Goal: Task Accomplishment & Management: Manage account settings

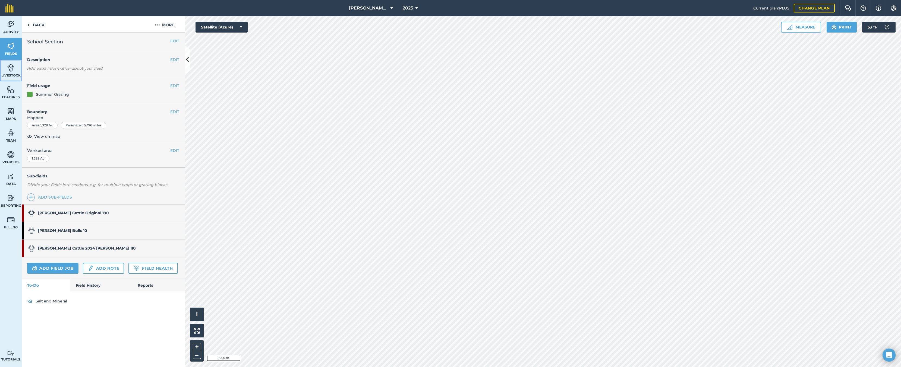
click at [6, 73] on span "Livestock" at bounding box center [11, 75] width 22 height 4
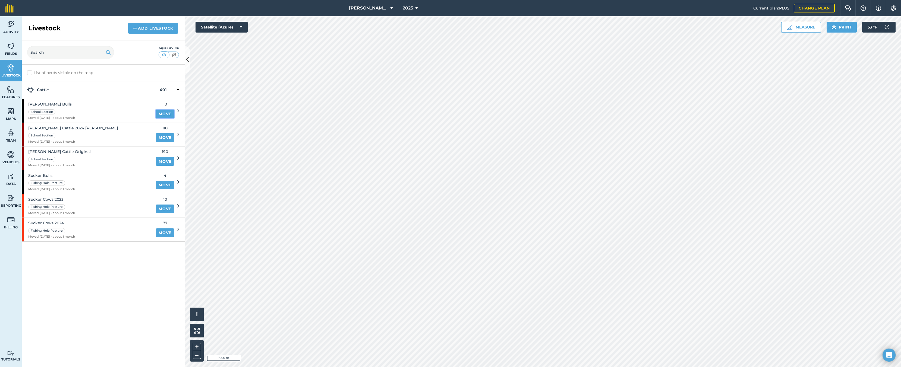
click at [162, 116] on link "Move" at bounding box center [165, 114] width 18 height 9
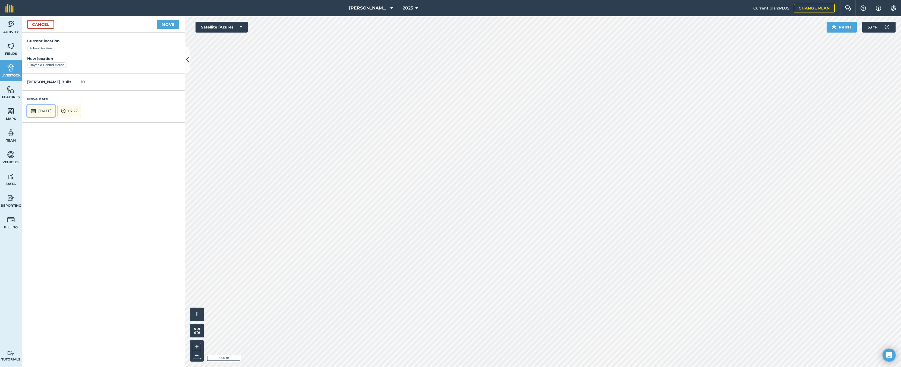
click at [39, 108] on button "25th Aug 2025" at bounding box center [41, 111] width 28 height 12
click at [108, 84] on button "24" at bounding box center [110, 81] width 13 height 9
click at [169, 29] on div "Cancel Move" at bounding box center [103, 24] width 163 height 16
click at [169, 27] on button "Move" at bounding box center [168, 24] width 23 height 9
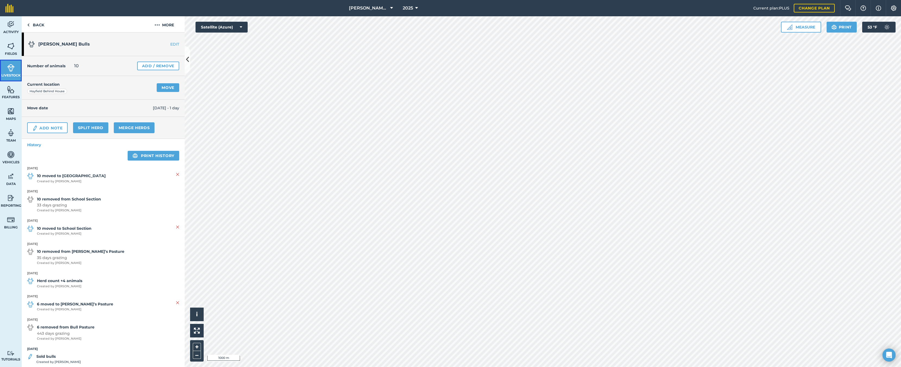
click at [6, 69] on link "Livestock" at bounding box center [11, 71] width 22 height 22
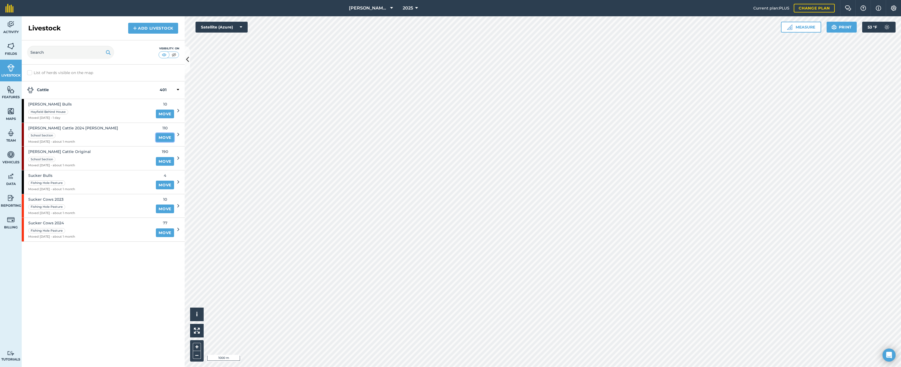
click at [168, 139] on link "Move" at bounding box center [165, 137] width 18 height 9
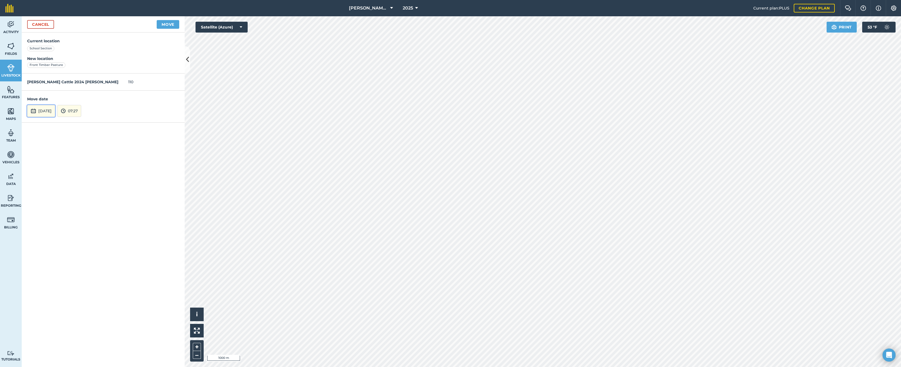
click at [46, 110] on button "25th Aug 2025" at bounding box center [41, 111] width 28 height 12
click at [162, 25] on button "Move" at bounding box center [168, 24] width 23 height 9
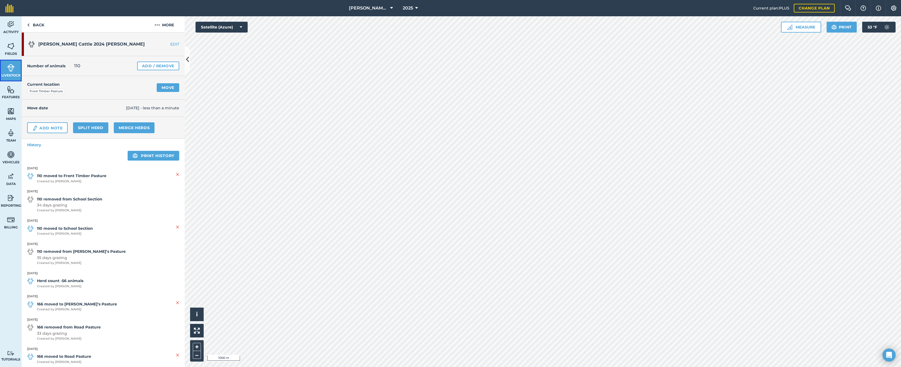
click at [10, 67] on img at bounding box center [11, 68] width 8 height 8
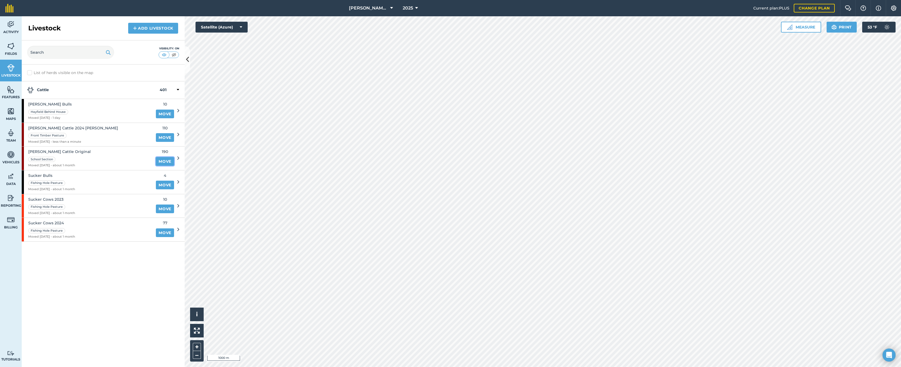
click at [164, 160] on link "Move" at bounding box center [165, 161] width 18 height 9
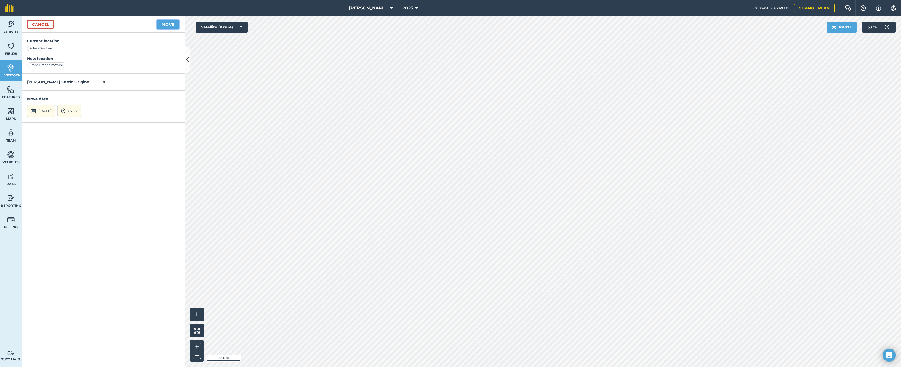
click at [167, 26] on button "Move" at bounding box center [168, 24] width 23 height 9
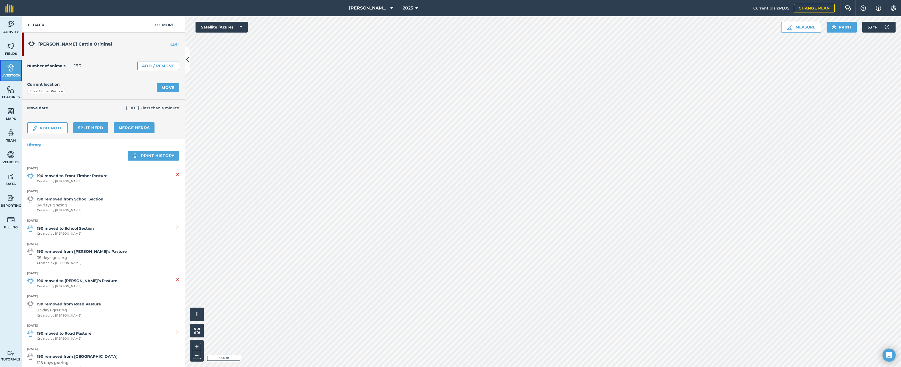
click at [5, 70] on link "Livestock" at bounding box center [11, 71] width 22 height 22
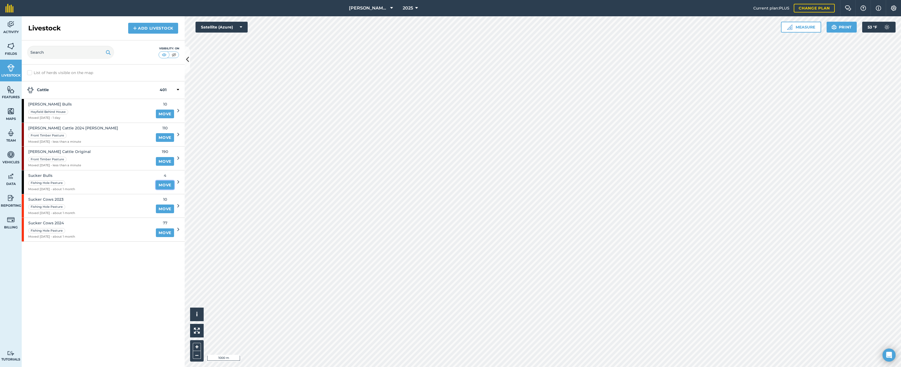
click at [165, 186] on link "Move" at bounding box center [165, 185] width 18 height 9
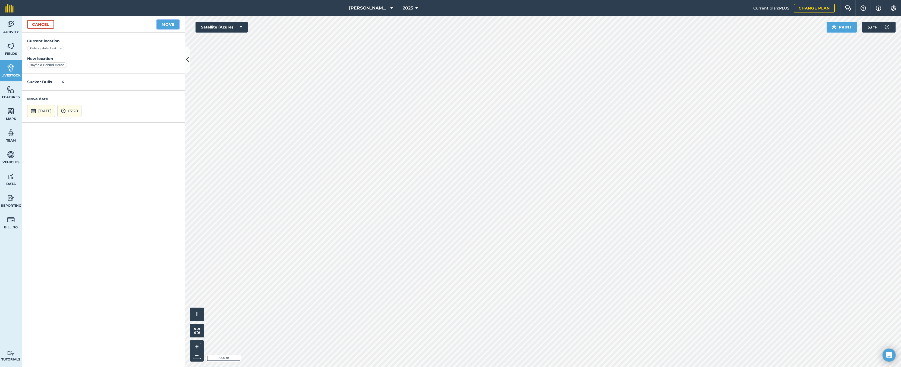
click at [171, 27] on button "Move" at bounding box center [168, 24] width 23 height 9
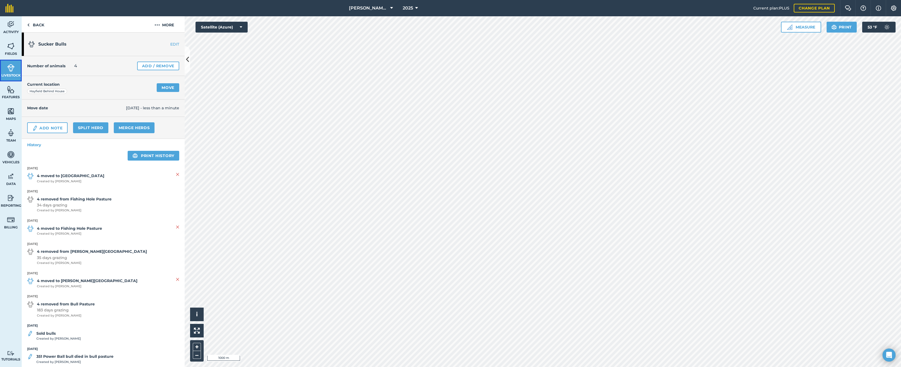
click at [12, 71] on img at bounding box center [11, 68] width 8 height 8
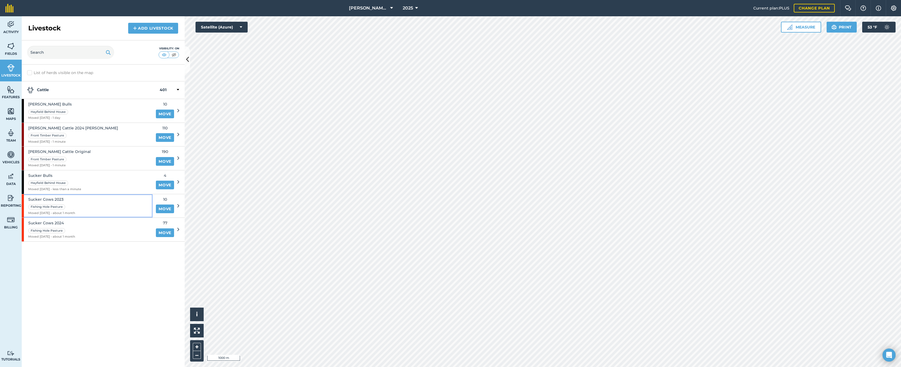
click at [81, 202] on div "Sucker Cows 2023 Fishing Hole Pasture Moved 22/07/25 - about 1 month" at bounding box center [87, 206] width 131 height 24
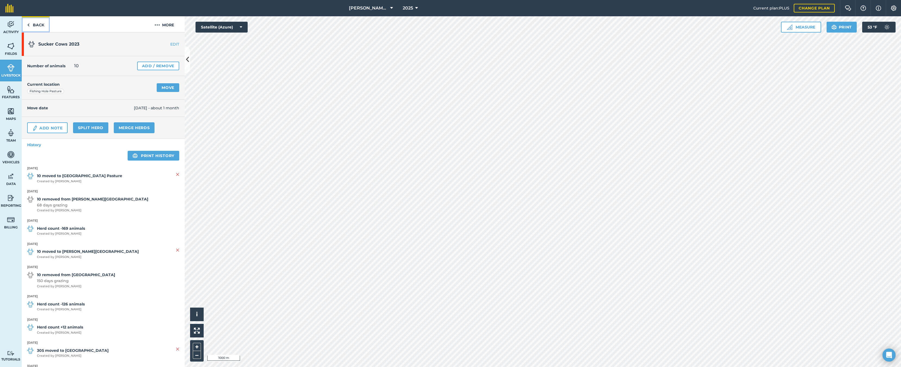
click at [29, 26] on img at bounding box center [28, 25] width 2 height 7
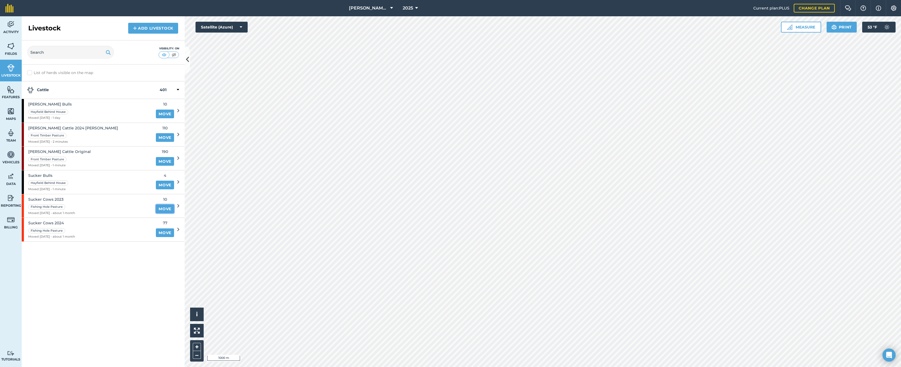
click at [169, 207] on link "Move" at bounding box center [165, 209] width 18 height 9
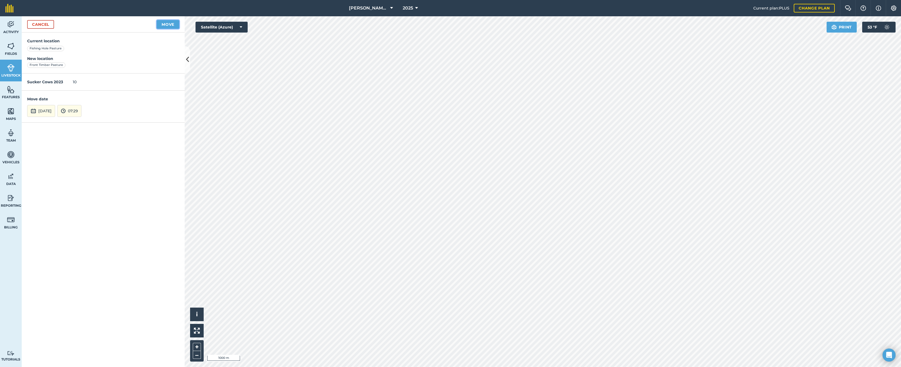
click at [167, 26] on button "Move" at bounding box center [168, 24] width 23 height 9
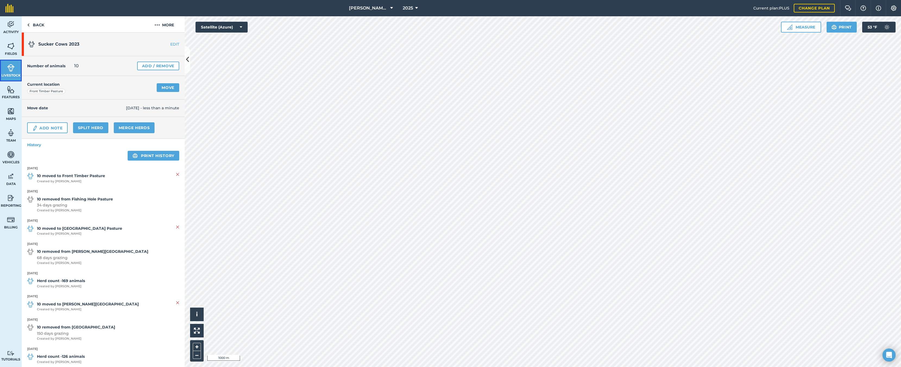
click at [12, 74] on span "Livestock" at bounding box center [11, 75] width 22 height 4
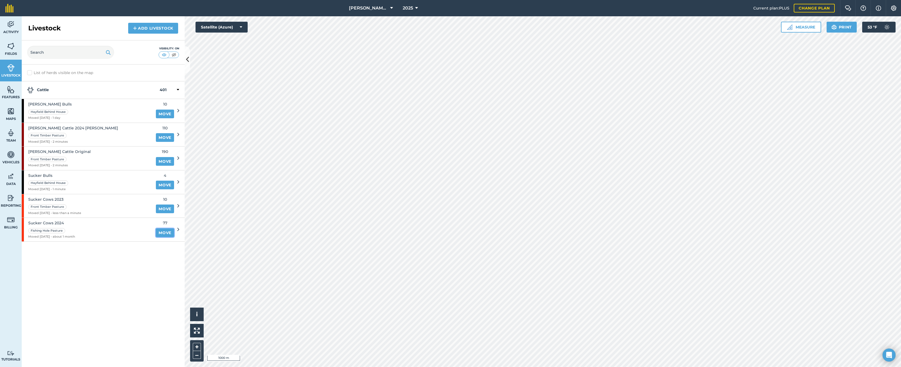
click at [165, 234] on link "Move" at bounding box center [165, 233] width 18 height 9
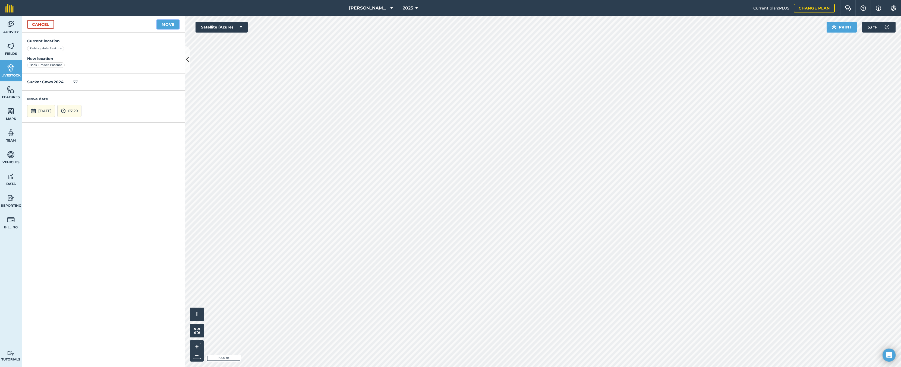
click at [161, 26] on button "Move" at bounding box center [168, 24] width 23 height 9
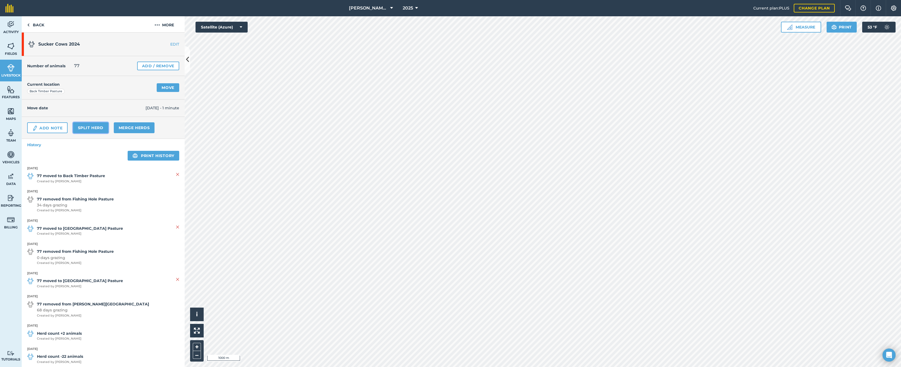
click at [89, 127] on link "Split herd" at bounding box center [90, 127] width 35 height 11
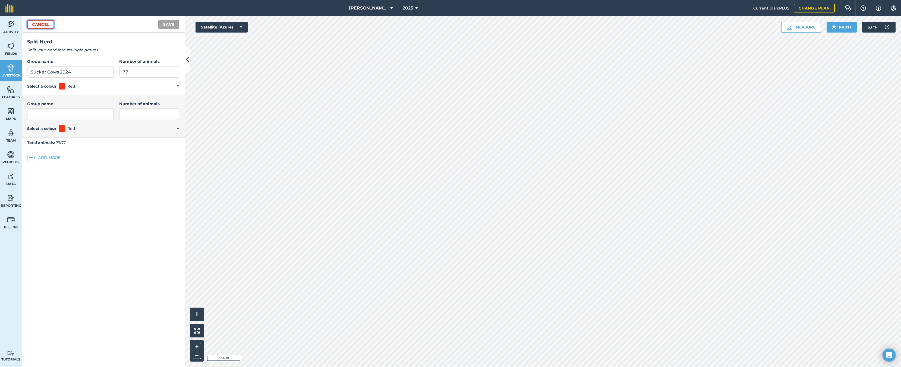
click at [45, 24] on link "Cancel" at bounding box center [40, 24] width 27 height 9
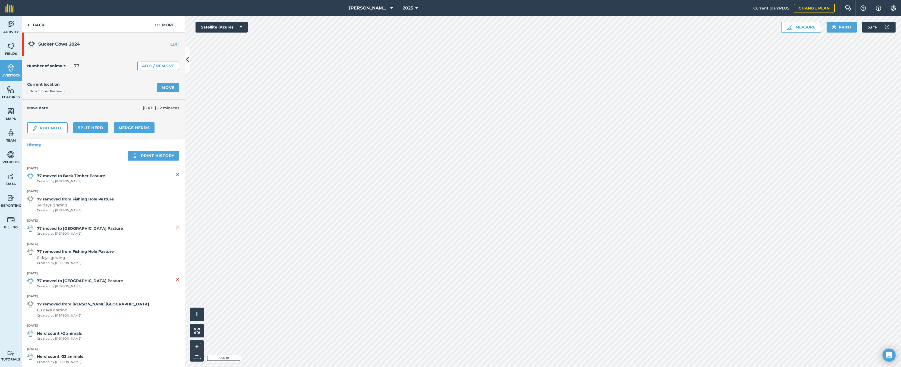
click at [150, 70] on div "Number of animals 77 Add / Remove" at bounding box center [103, 66] width 163 height 20
click at [142, 68] on link "Add / Remove" at bounding box center [158, 66] width 42 height 9
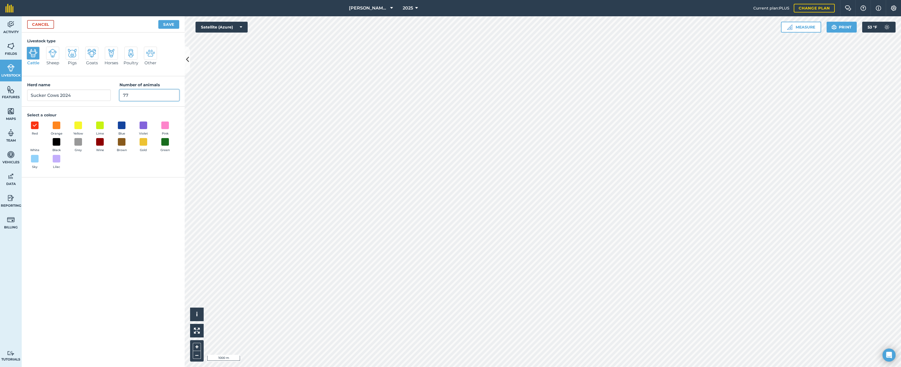
click at [121, 95] on input "77" at bounding box center [150, 95] width 60 height 11
type input "67"
click at [165, 23] on button "Save" at bounding box center [168, 24] width 21 height 9
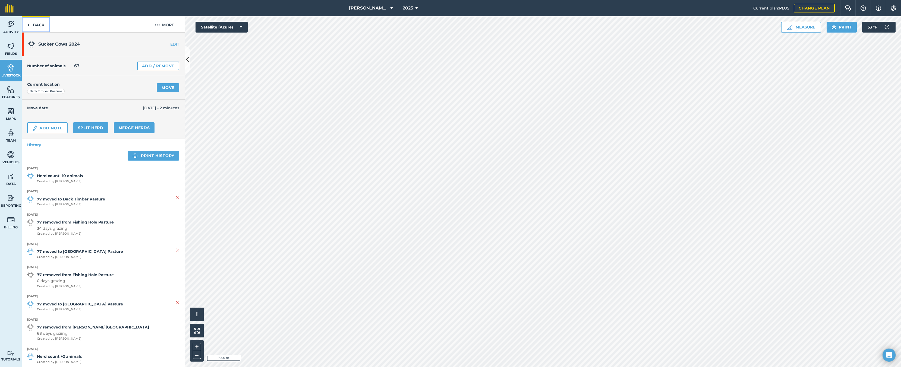
click at [33, 23] on link "Back" at bounding box center [36, 24] width 28 height 16
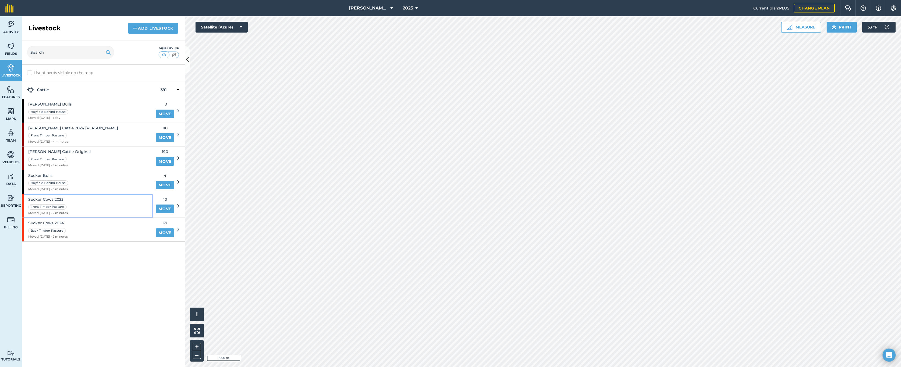
click at [49, 200] on span "Sucker Cows 2023" at bounding box center [48, 200] width 40 height 6
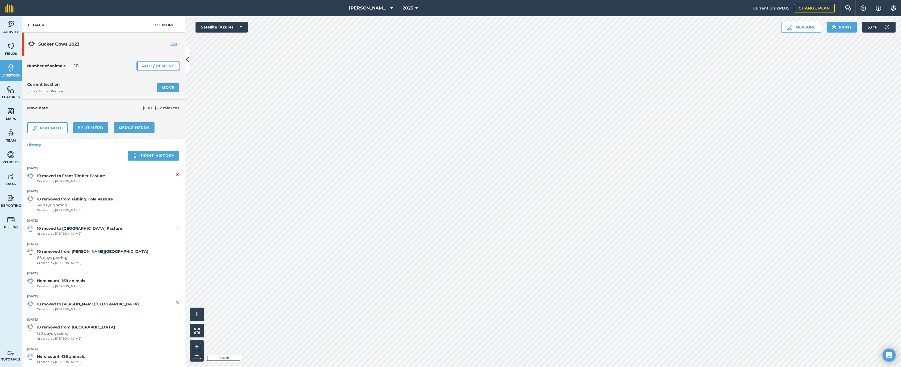
click at [137, 67] on link "Add / Remove" at bounding box center [158, 66] width 42 height 9
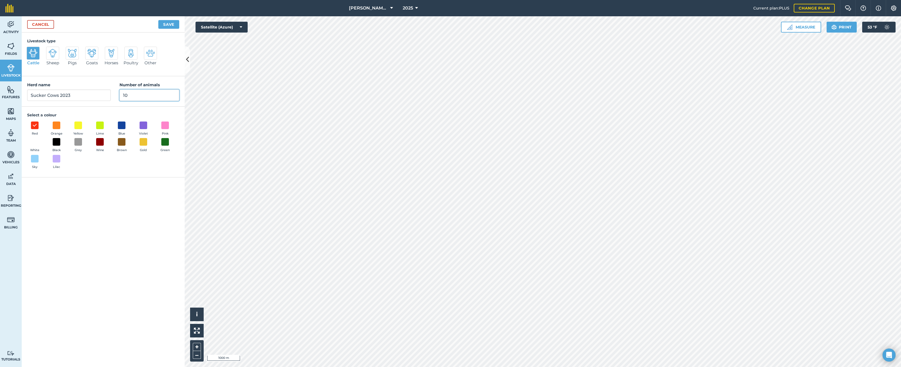
click at [124, 95] on input "10" at bounding box center [150, 95] width 60 height 11
type input "20"
click at [168, 19] on div "Cancel Save" at bounding box center [103, 24] width 163 height 16
click at [169, 24] on button "Save" at bounding box center [168, 24] width 21 height 9
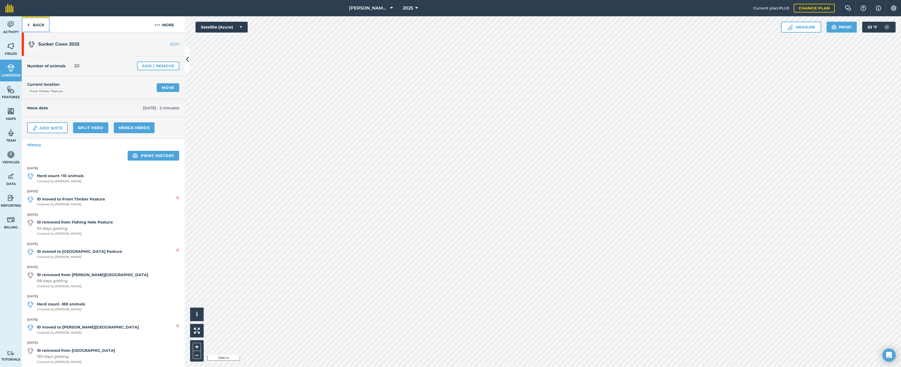
click at [31, 29] on link "Back" at bounding box center [36, 24] width 28 height 16
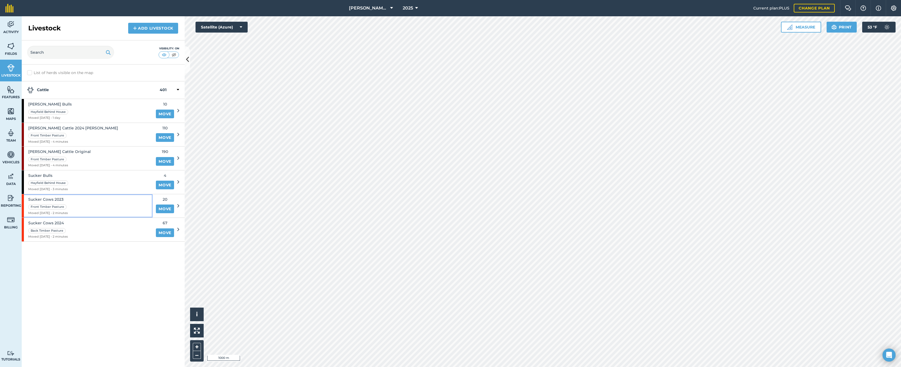
click at [56, 198] on span "Sucker Cows 2023" at bounding box center [48, 200] width 40 height 6
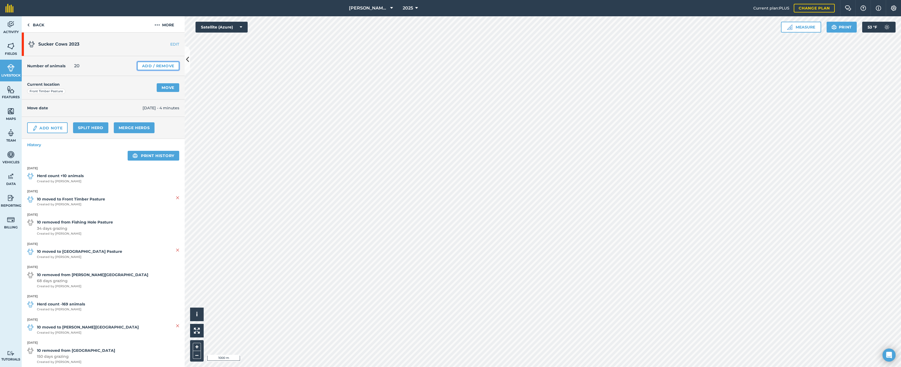
click at [143, 68] on link "Add / Remove" at bounding box center [158, 66] width 42 height 9
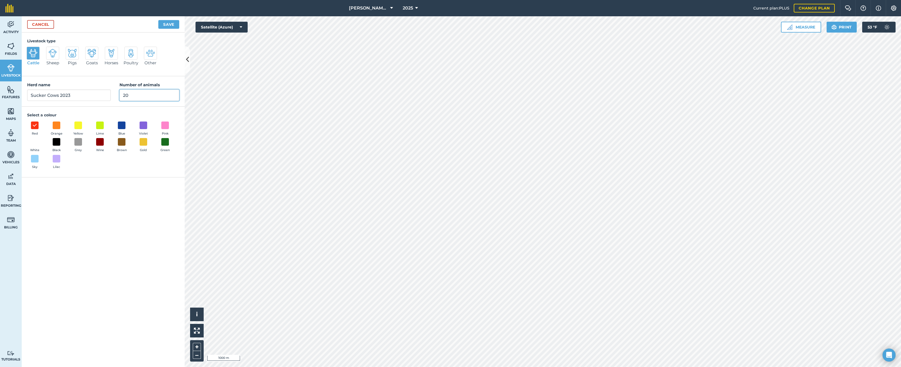
click at [123, 96] on input "20" at bounding box center [150, 95] width 60 height 11
type input "30"
click at [165, 27] on button "Save" at bounding box center [168, 24] width 21 height 9
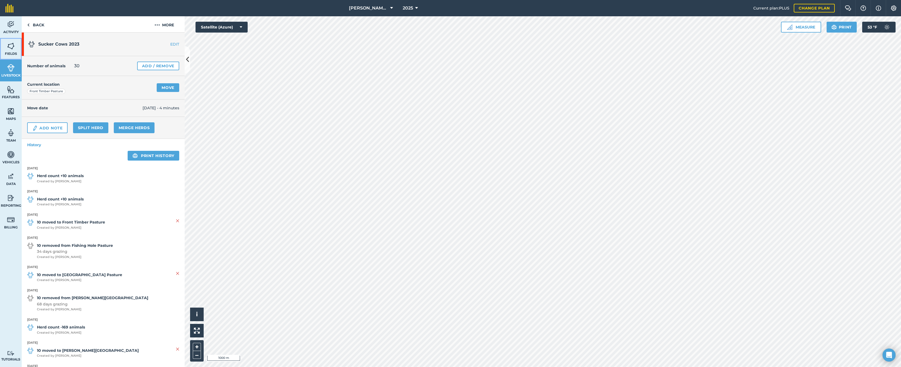
click at [13, 52] on span "Fields" at bounding box center [11, 54] width 22 height 4
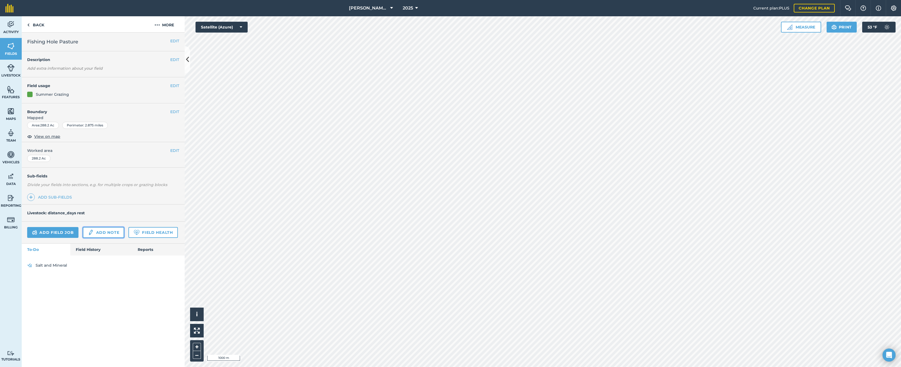
click at [89, 233] on img at bounding box center [91, 233] width 6 height 7
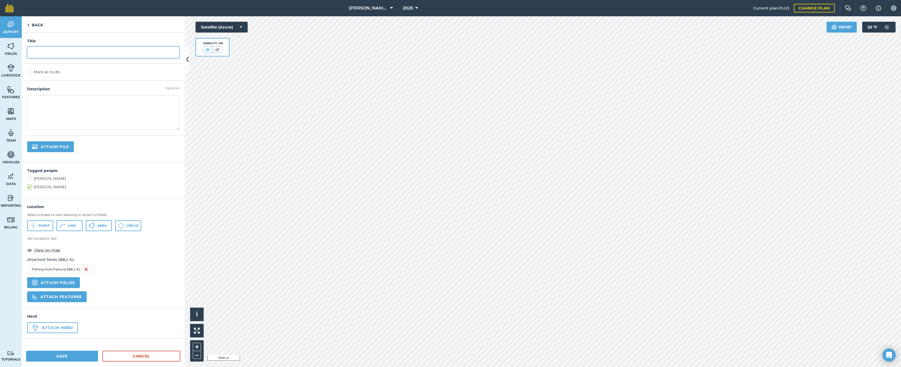
click at [30, 57] on input "text" at bounding box center [103, 52] width 152 height 11
type input "2025 Grazing"
click at [48, 100] on textarea at bounding box center [103, 112] width 152 height 35
type textarea "Put 67-71 head of pairs in there and it was smooth grazed out, too many for too…"
click at [55, 353] on button "Save" at bounding box center [62, 356] width 72 height 11
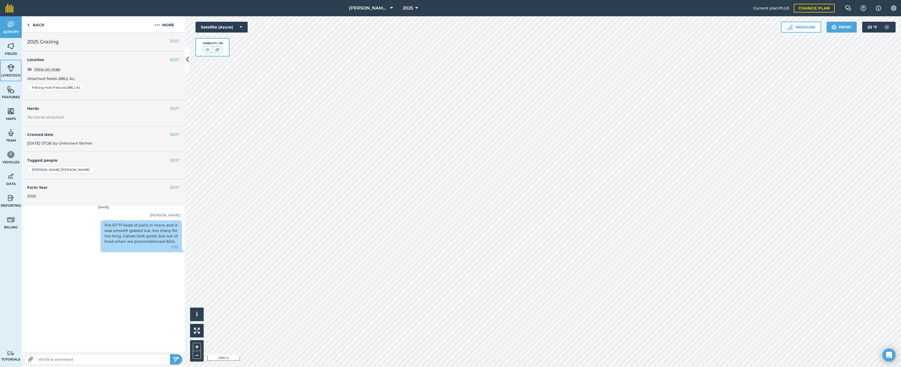
click at [7, 70] on link "Livestock" at bounding box center [11, 71] width 22 height 22
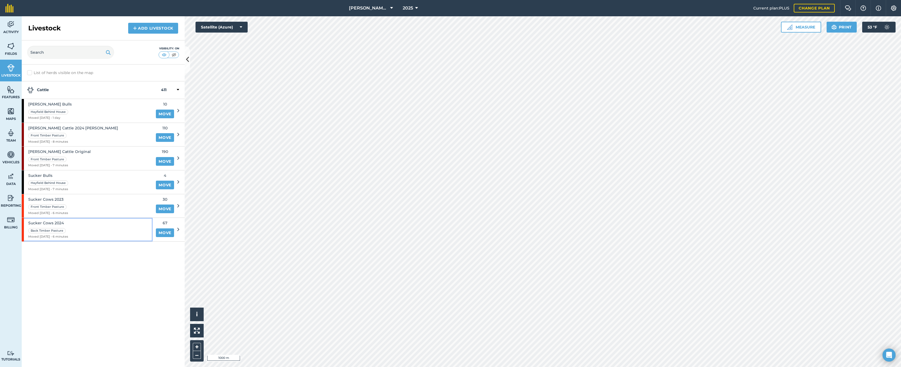
click at [48, 221] on span "Sucker Cows 2024" at bounding box center [48, 223] width 40 height 6
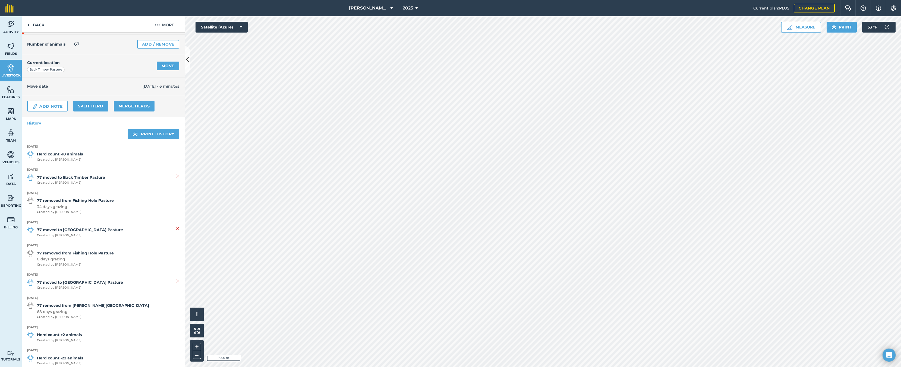
scroll to position [18, 0]
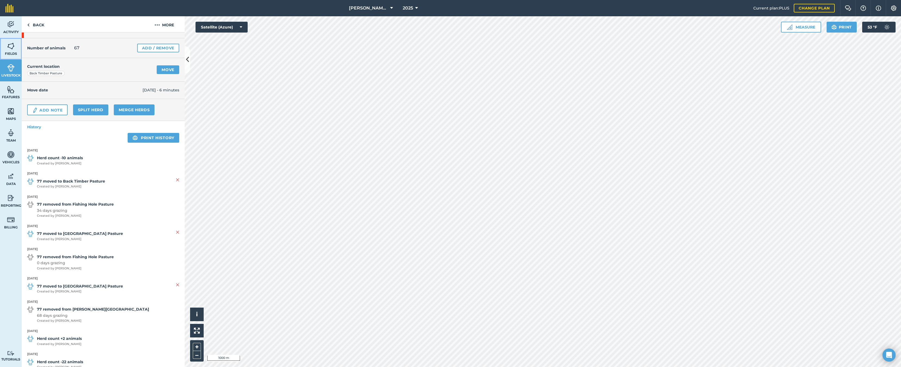
click at [8, 52] on span "Fields" at bounding box center [11, 54] width 22 height 4
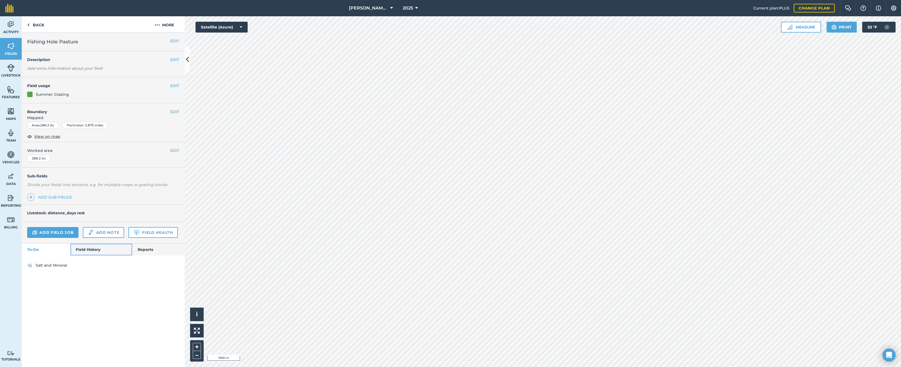
click at [109, 246] on link "Field History" at bounding box center [101, 250] width 62 height 12
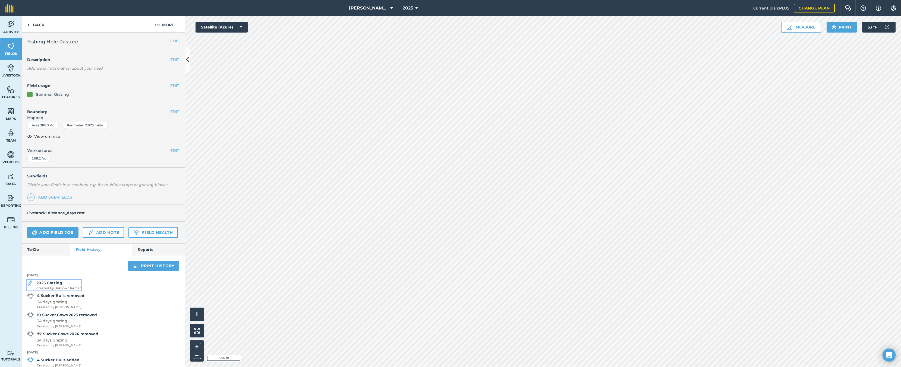
click at [48, 286] on strong "2025 Grazing" at bounding box center [49, 283] width 26 height 5
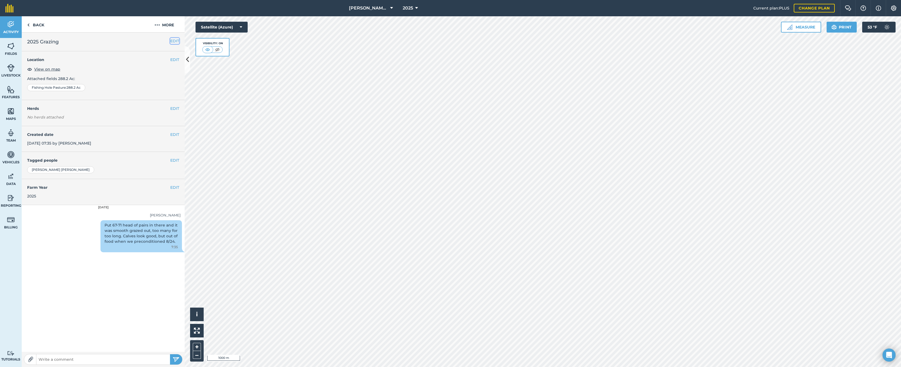
click at [174, 41] on button "EDIT" at bounding box center [174, 41] width 9 height 6
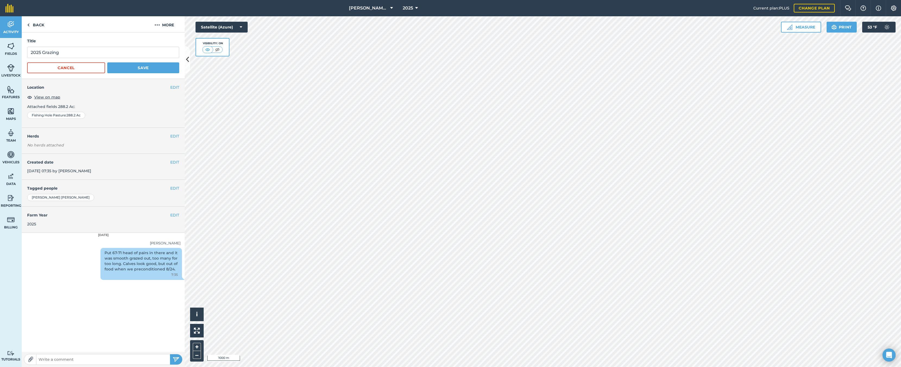
click at [127, 258] on div "Put 67-71 head of pairs in there and it was smooth grazed out, too many for too…" at bounding box center [140, 264] width 81 height 32
drag, startPoint x: 132, startPoint y: 252, endPoint x: 146, endPoint y: 277, distance: 28.6
click at [146, 277] on div "Put 67-71 head of pairs in there and it was smooth grazed out, too many for too…" at bounding box center [140, 264] width 81 height 32
drag, startPoint x: 132, startPoint y: 250, endPoint x: 73, endPoint y: 272, distance: 62.7
click at [73, 272] on div "Put 67-71 head of pairs in there and it was smooth grazed out, too many for too…" at bounding box center [103, 265] width 163 height 34
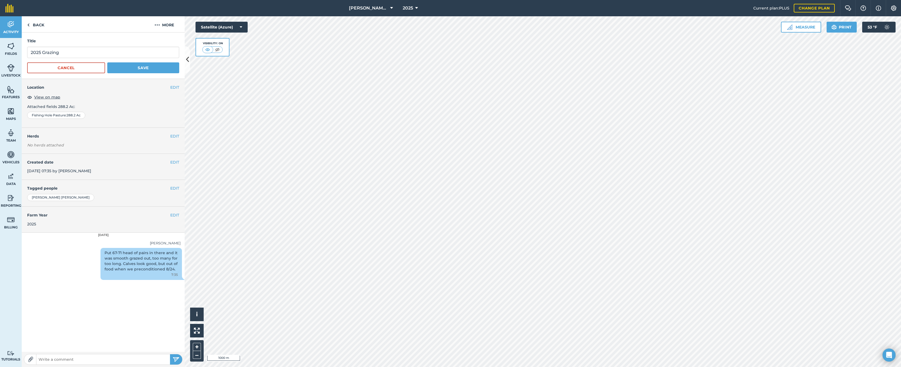
click at [70, 359] on input "text" at bounding box center [103, 360] width 134 height 8
type input "Went in July 22, 34 days grazing. About a week too long with great rain fall th…"
click at [170, 355] on button "submit" at bounding box center [176, 360] width 12 height 10
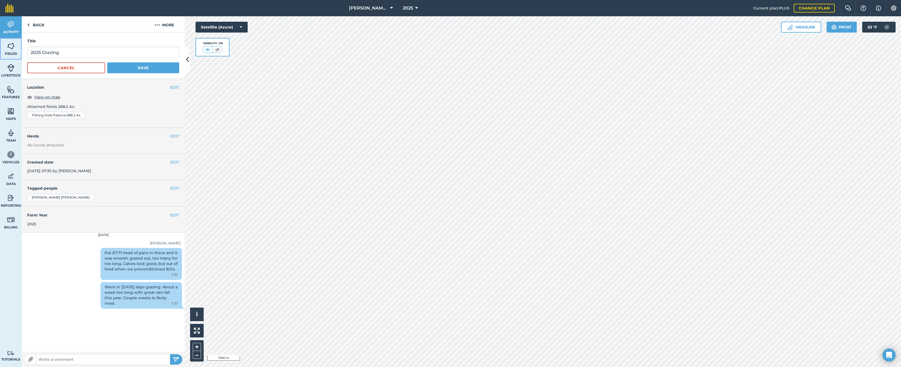
click at [7, 49] on img at bounding box center [11, 46] width 8 height 8
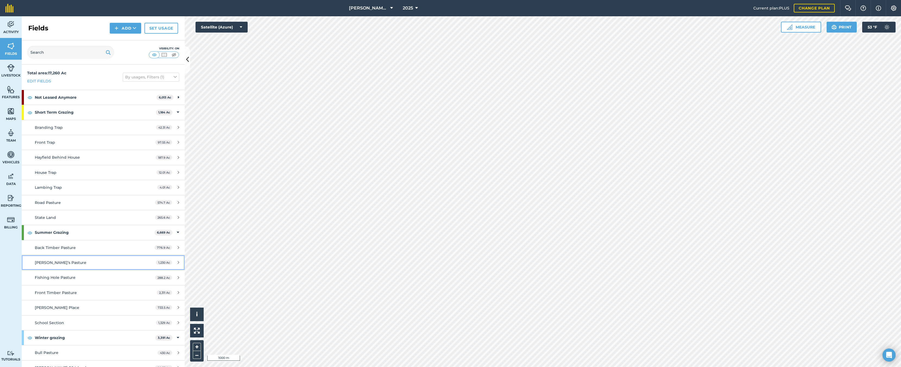
click at [56, 262] on span "Charlette’s Pasture" at bounding box center [61, 262] width 52 height 5
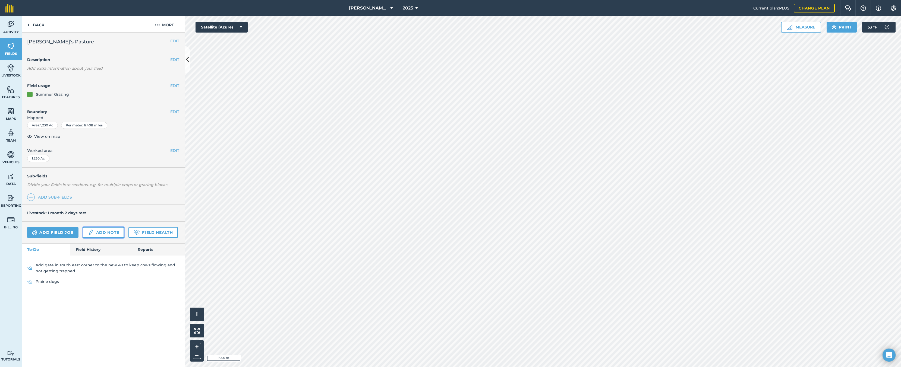
click at [98, 231] on link "Add note" at bounding box center [103, 232] width 41 height 11
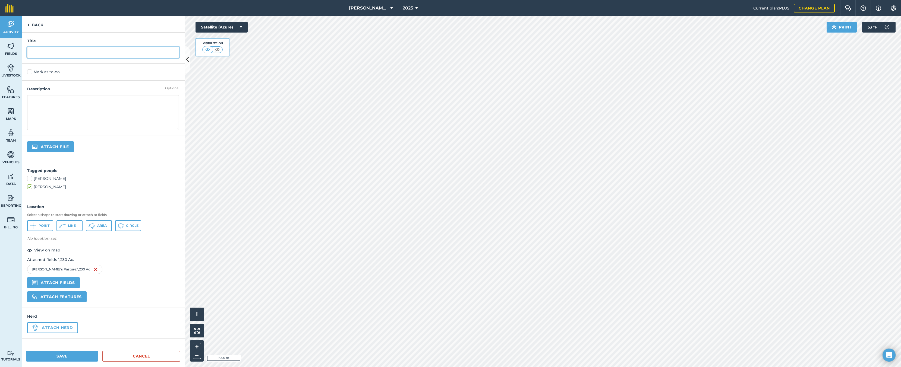
click at [56, 51] on input "text" at bounding box center [103, 52] width 152 height 11
type input "2025 Grazing"
click at [61, 99] on textarea at bounding box center [103, 112] width 152 height 35
type textarea "Had plenty of grass left over, heavy rain fall all summer, 300-330 head because…"
click at [59, 354] on button "Save" at bounding box center [62, 356] width 72 height 11
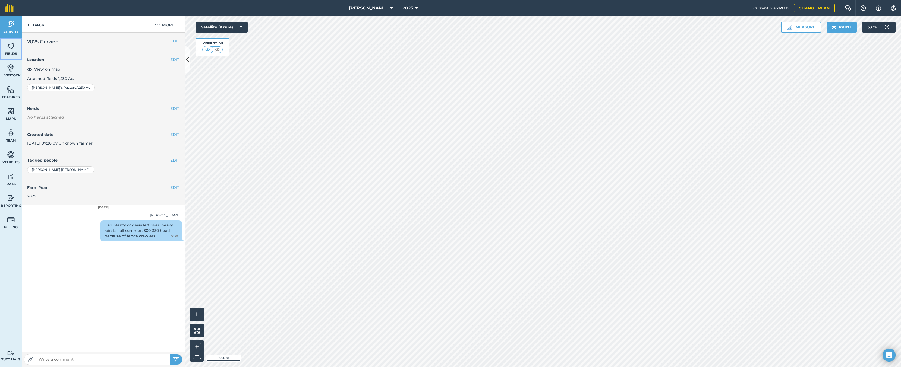
click at [13, 45] on img at bounding box center [11, 46] width 8 height 8
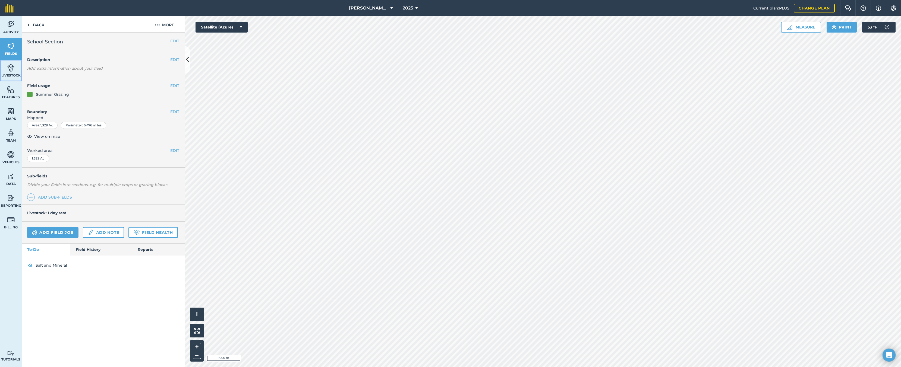
click at [10, 67] on img at bounding box center [11, 68] width 8 height 8
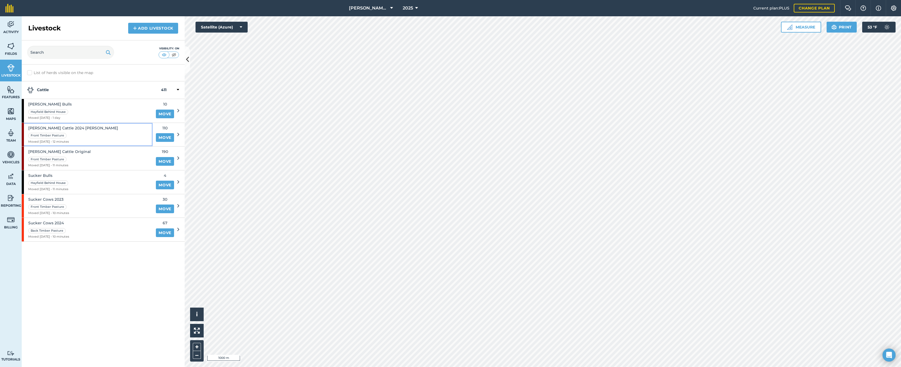
click at [79, 138] on div "Fowler Cattle 2024 Blair Front Timber Pasture Moved 25/08/25 - 12 minutes" at bounding box center [87, 135] width 131 height 24
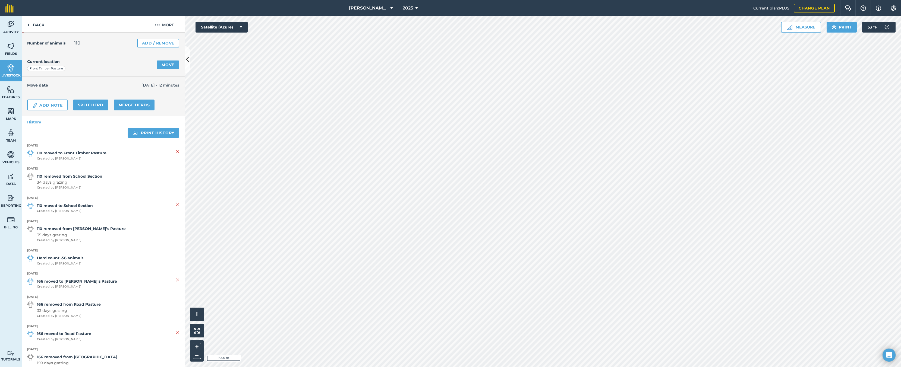
scroll to position [27, 0]
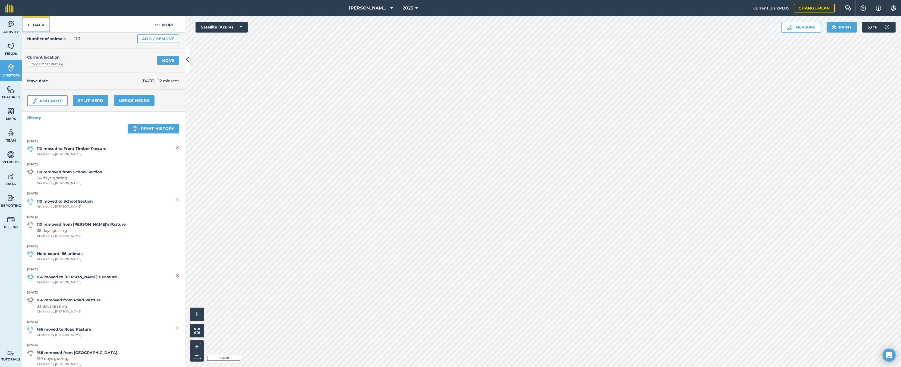
click at [31, 26] on link "Back" at bounding box center [36, 24] width 28 height 16
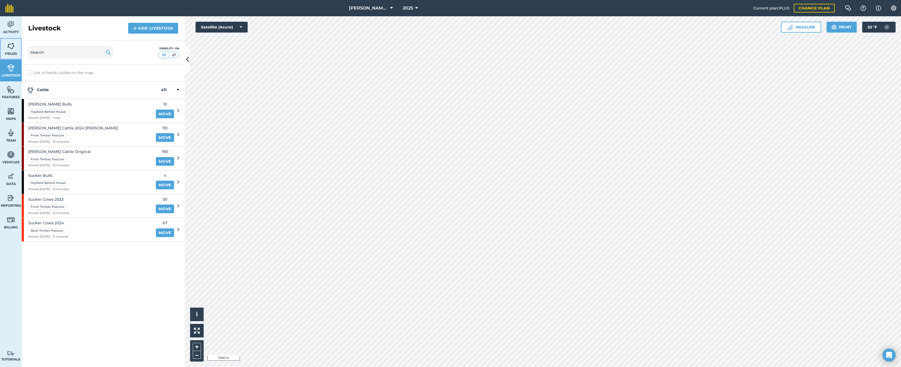
click at [17, 48] on link "Fields" at bounding box center [11, 49] width 22 height 22
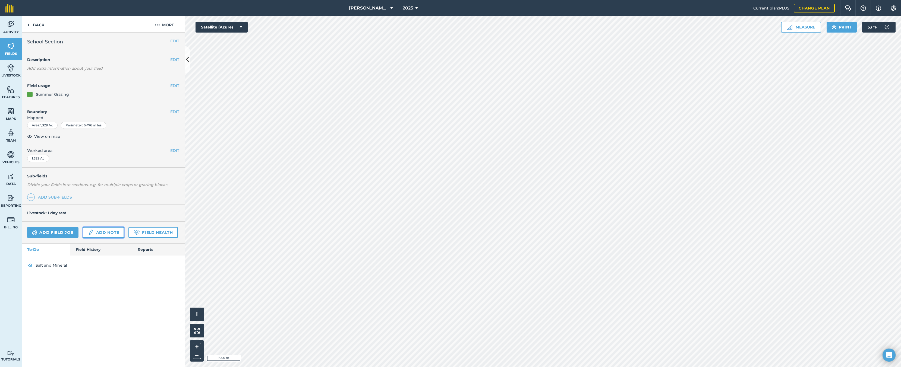
click at [111, 231] on link "Add note" at bounding box center [103, 232] width 41 height 11
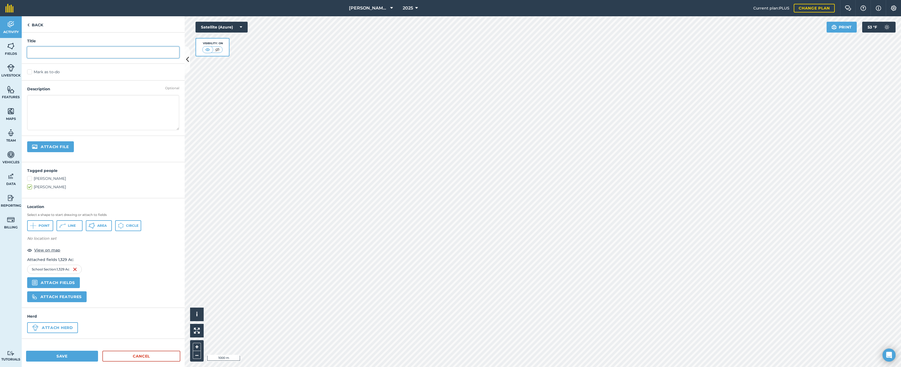
click at [48, 51] on input "text" at bounding box center [103, 52] width 152 height 11
type input "2025 Grazing"
type textarea "34 days with 330 head of pairs. Crazy rain, cattle did good, but out of grass w…"
click at [46, 360] on button "Save" at bounding box center [62, 356] width 72 height 11
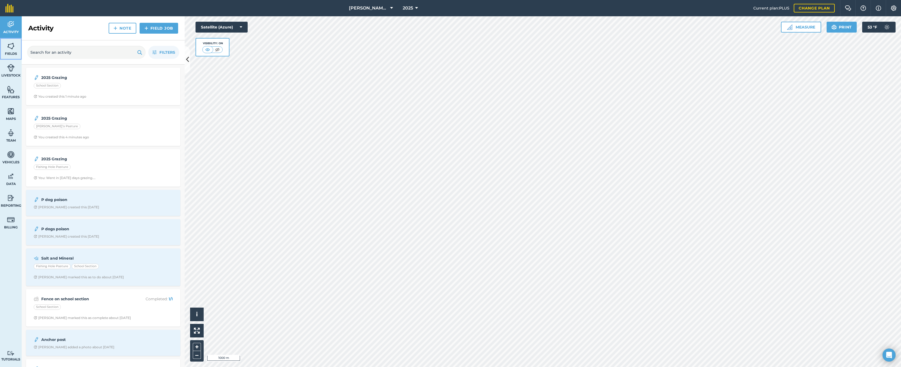
click at [12, 47] on img at bounding box center [11, 46] width 8 height 8
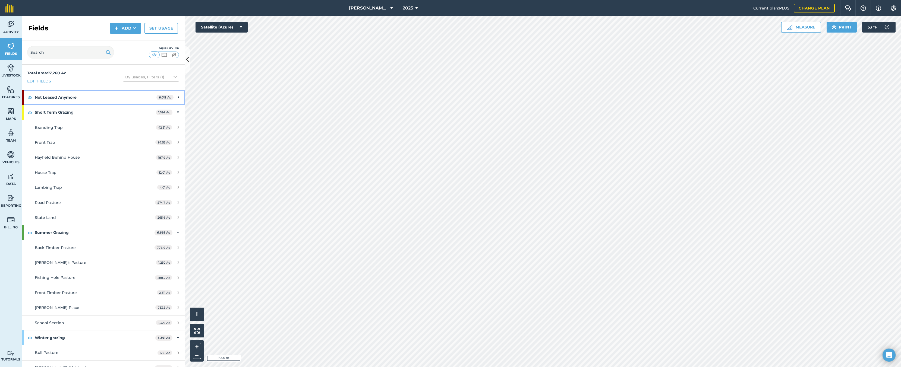
click at [46, 98] on strong "Not Leased Anymore" at bounding box center [96, 97] width 122 height 15
